Goal: Task Accomplishment & Management: Manage account settings

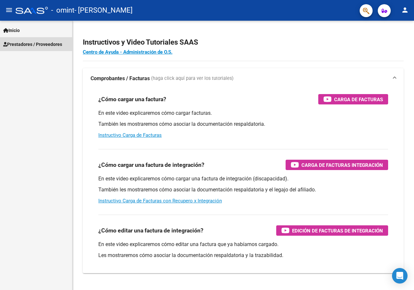
click at [41, 40] on link "Prestadores / Proveedores" at bounding box center [36, 44] width 72 height 14
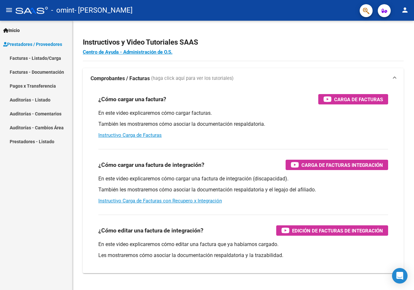
click at [37, 56] on link "Facturas - Listado/Carga" at bounding box center [36, 58] width 72 height 14
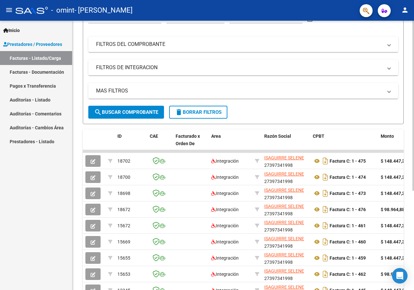
scroll to position [97, 0]
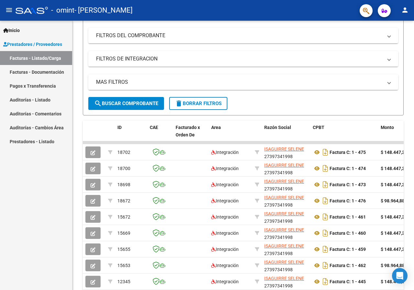
click at [408, 9] on mat-icon "person" at bounding box center [405, 10] width 8 height 8
click at [390, 42] on button "exit_to_app Salir" at bounding box center [391, 43] width 39 height 16
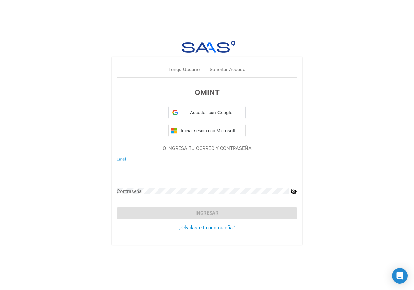
type input "seleneisaguirre@gmail.com"
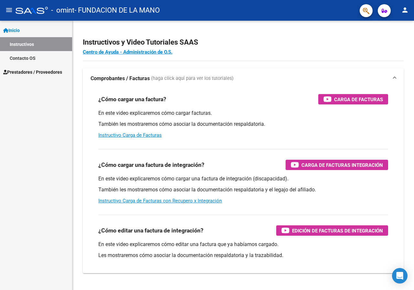
click at [33, 75] on span "Prestadores / Proveedores" at bounding box center [32, 72] width 59 height 7
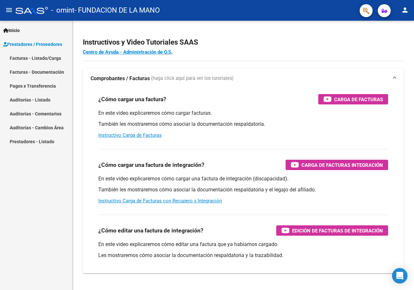
click at [53, 58] on link "Facturas - Listado/Carga" at bounding box center [36, 58] width 72 height 14
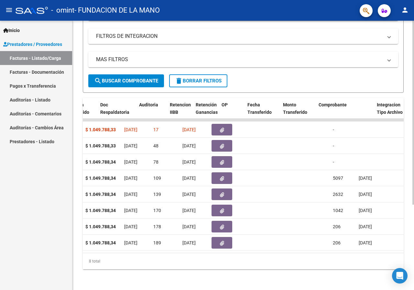
scroll to position [0, 444]
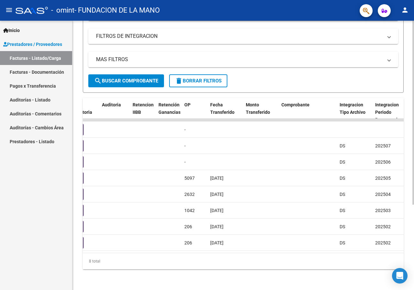
drag, startPoint x: 256, startPoint y: 258, endPoint x: 378, endPoint y: 257, distance: 122.3
click at [378, 257] on div "8 total" at bounding box center [243, 261] width 321 height 16
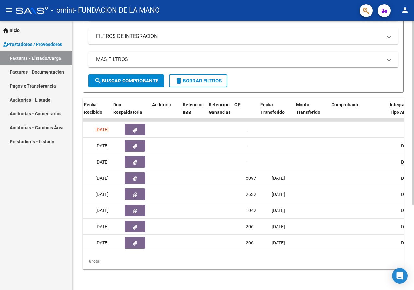
scroll to position [0, 395]
